Goal: Task Accomplishment & Management: Manage account settings

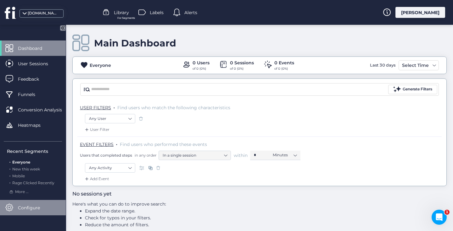
click at [27, 205] on span "Configure" at bounding box center [33, 208] width 31 height 7
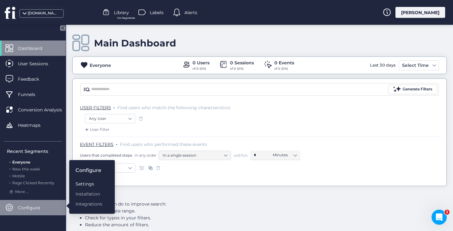
click at [82, 183] on div "Settings" at bounding box center [88, 184] width 27 height 7
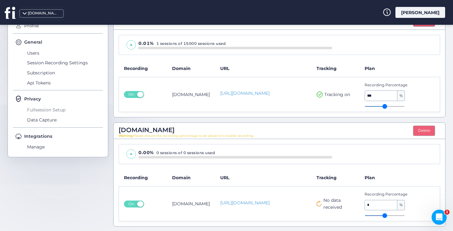
scroll to position [86, 0]
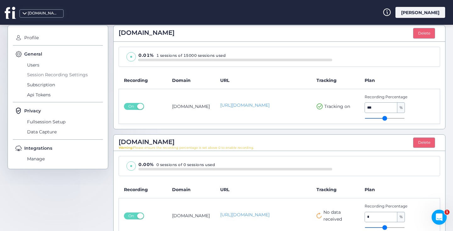
click at [47, 73] on span "Session Recording Settings" at bounding box center [63, 75] width 77 height 10
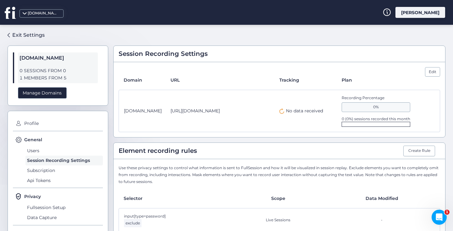
drag, startPoint x: 341, startPoint y: 125, endPoint x: 387, endPoint y: 122, distance: 46.0
click at [387, 122] on div at bounding box center [375, 124] width 69 height 5
click at [432, 68] on div "Edit" at bounding box center [432, 71] width 15 height 9
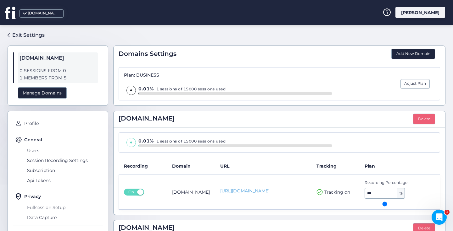
click at [51, 206] on span "Fullsession Setup" at bounding box center [63, 208] width 77 height 10
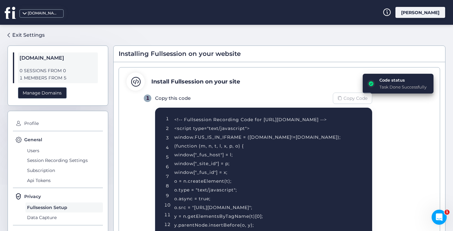
click at [352, 101] on span "Copy Code" at bounding box center [355, 98] width 24 height 7
click at [38, 215] on span "Data Capture" at bounding box center [63, 218] width 77 height 10
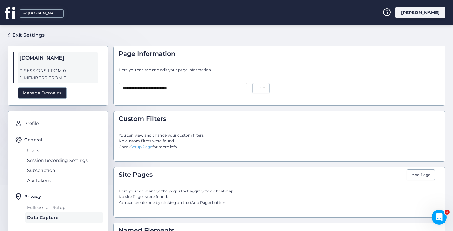
click at [40, 208] on span "Fullsession Setup" at bounding box center [63, 208] width 77 height 10
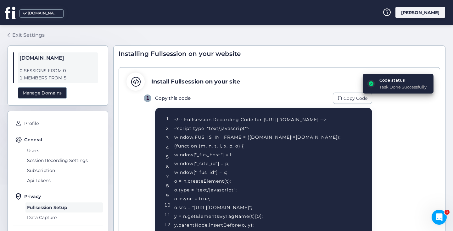
click at [19, 36] on div "Exit Settings" at bounding box center [28, 35] width 32 height 8
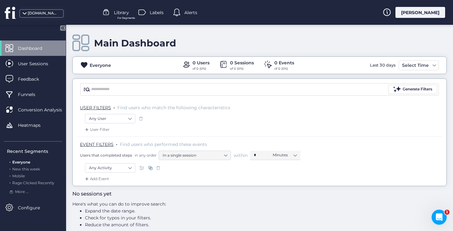
scroll to position [7, 0]
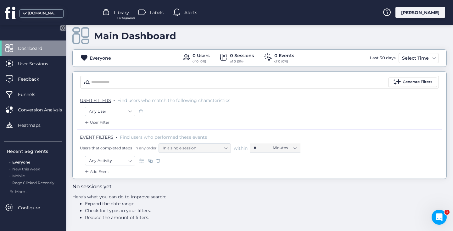
click at [64, 28] on icon at bounding box center [64, 27] width 2 height 3
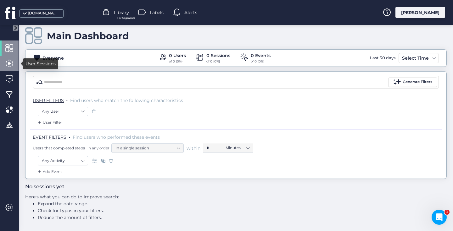
click at [10, 61] on span at bounding box center [9, 64] width 8 height 8
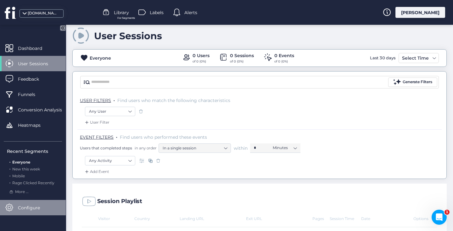
click at [27, 210] on span "Configure" at bounding box center [33, 208] width 31 height 7
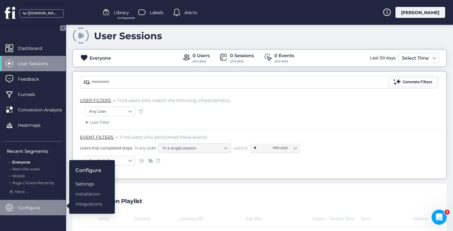
click at [79, 186] on div "Settings" at bounding box center [88, 184] width 27 height 7
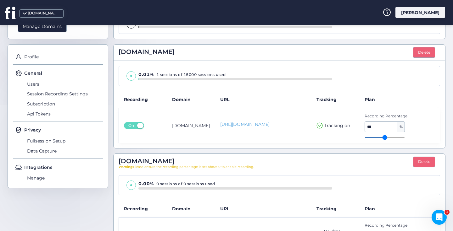
scroll to position [98, 0]
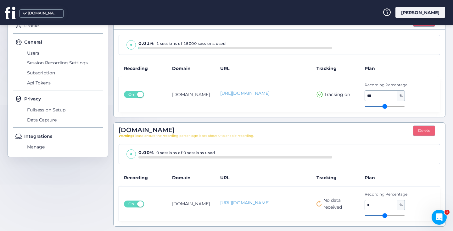
type input "*"
click at [390, 216] on input "range" at bounding box center [384, 216] width 40 height 1
